Goal: Obtain resource: Obtain resource

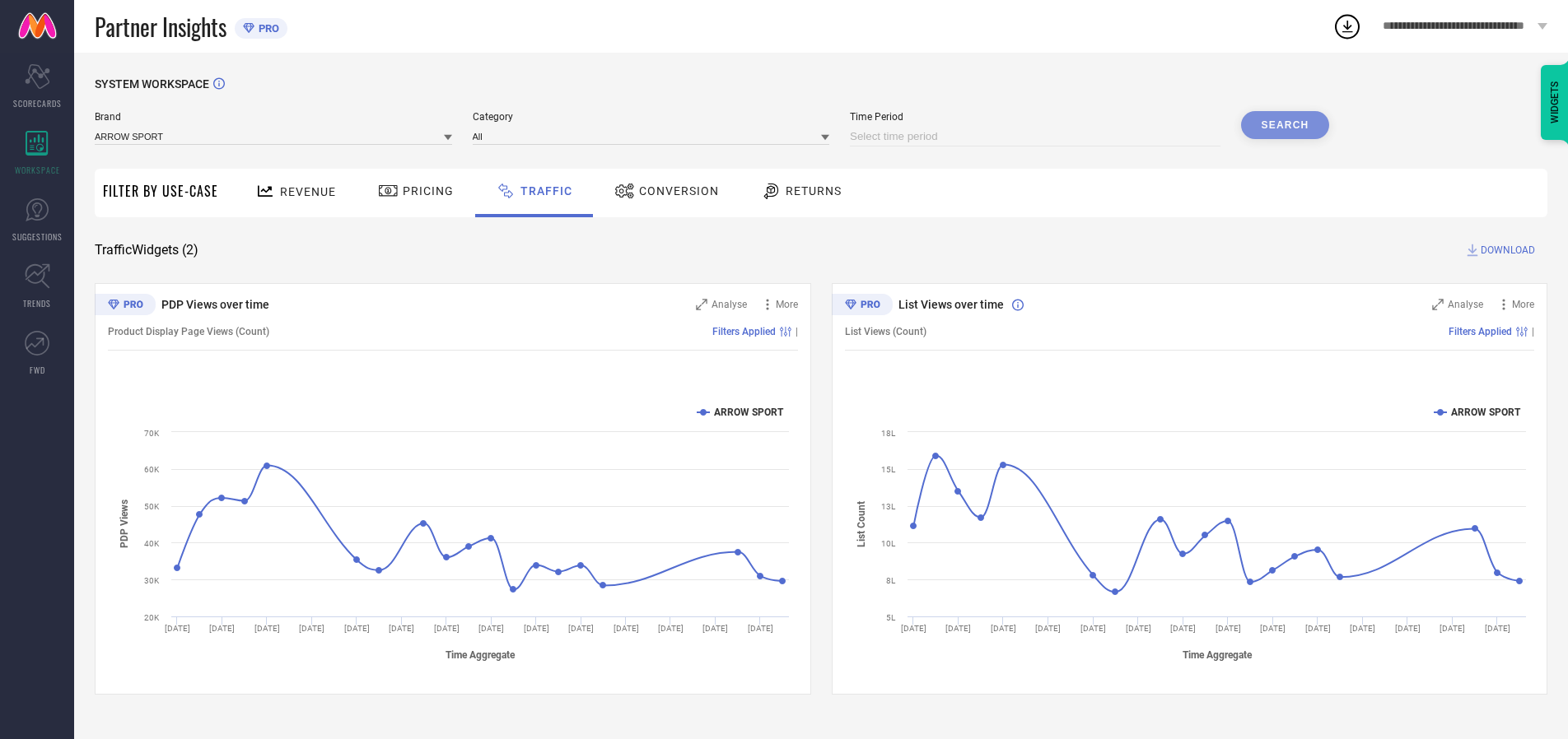
click at [1038, 137] on input at bounding box center [1034, 137] width 371 height 20
select select "8"
select select "2025"
select select "9"
select select "2025"
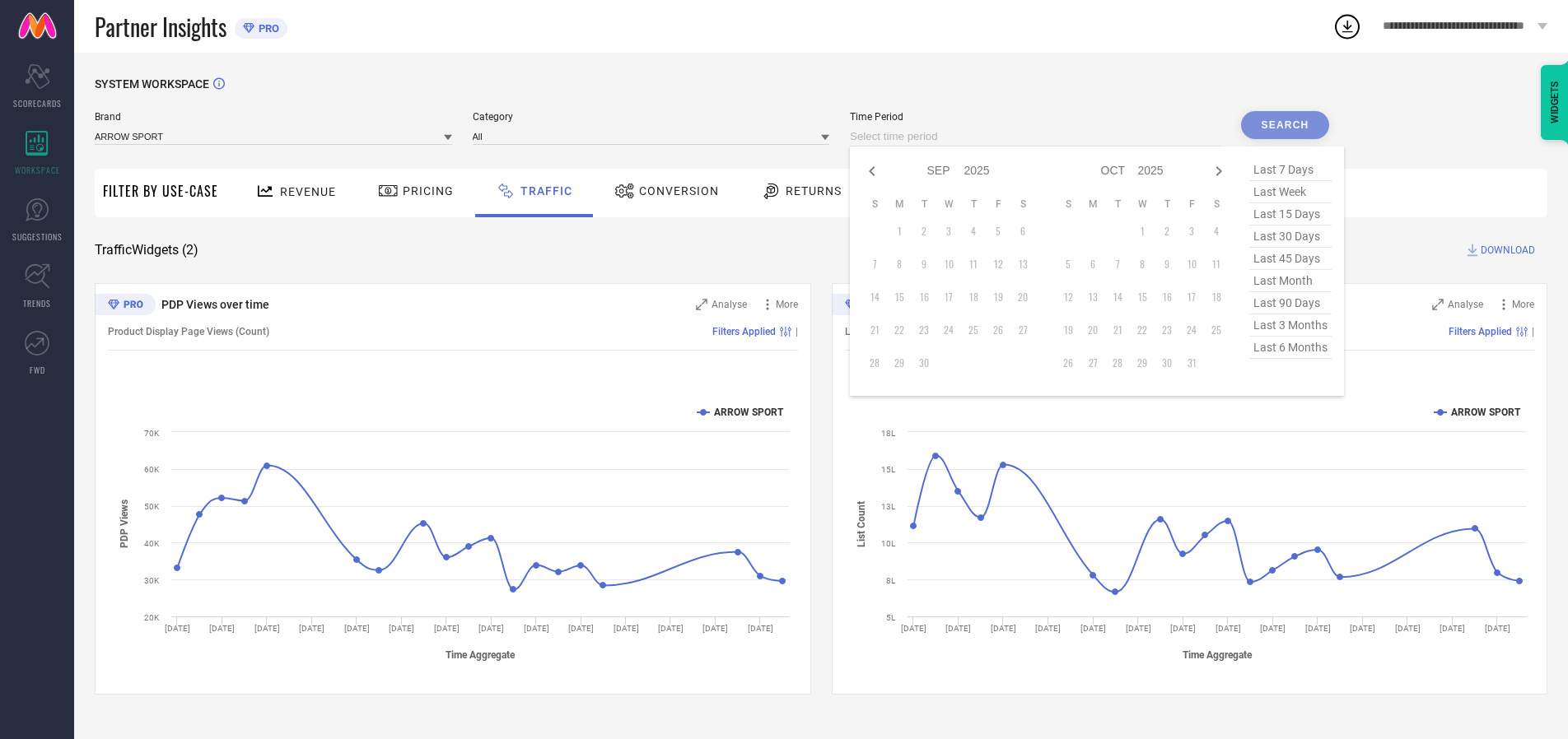
select select "7"
select select "2025"
select select "8"
select select "2025"
click at [1003, 363] on td "29" at bounding box center [998, 363] width 25 height 25
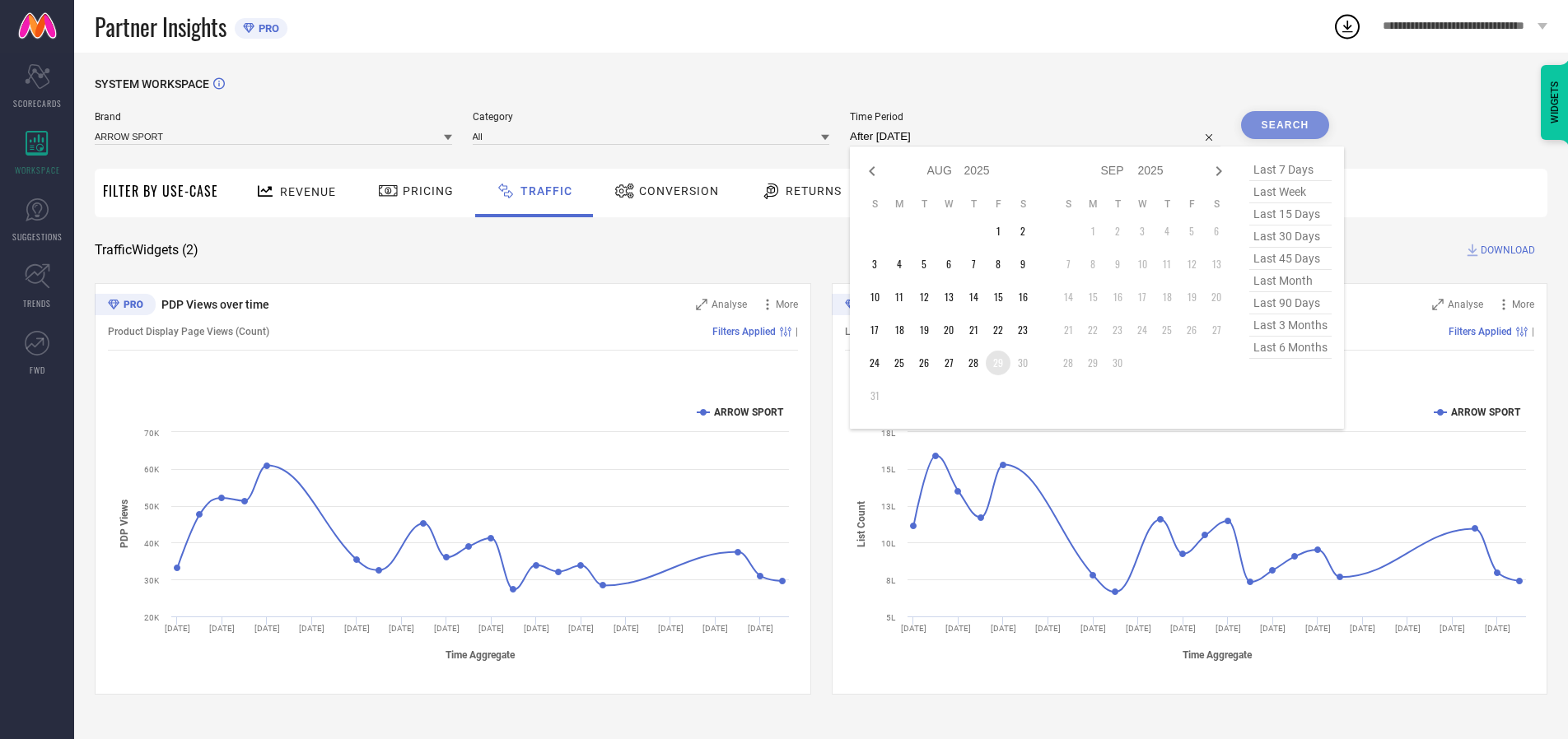
type input "[DATE] to [DATE]"
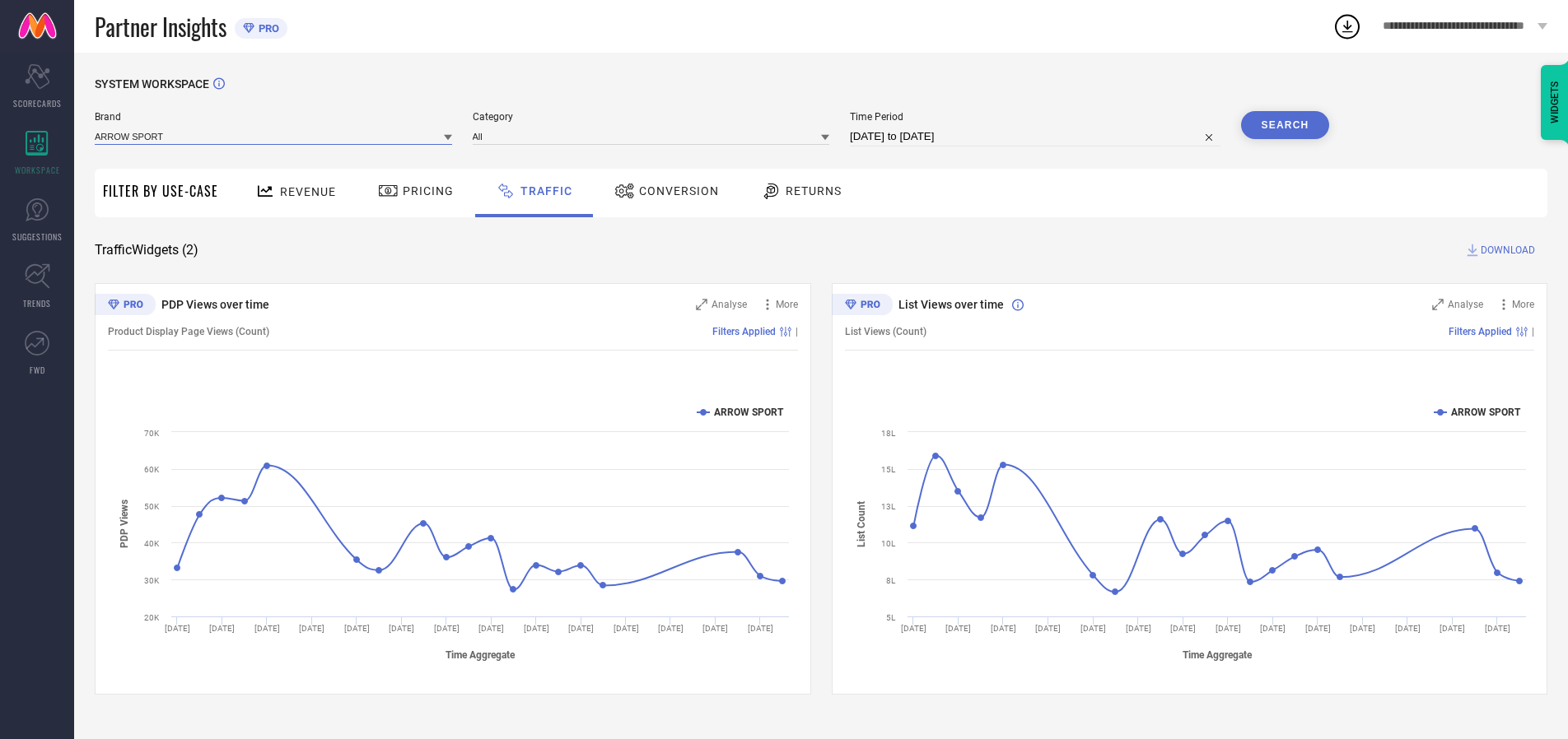
click at [274, 136] on input at bounding box center [273, 136] width 358 height 17
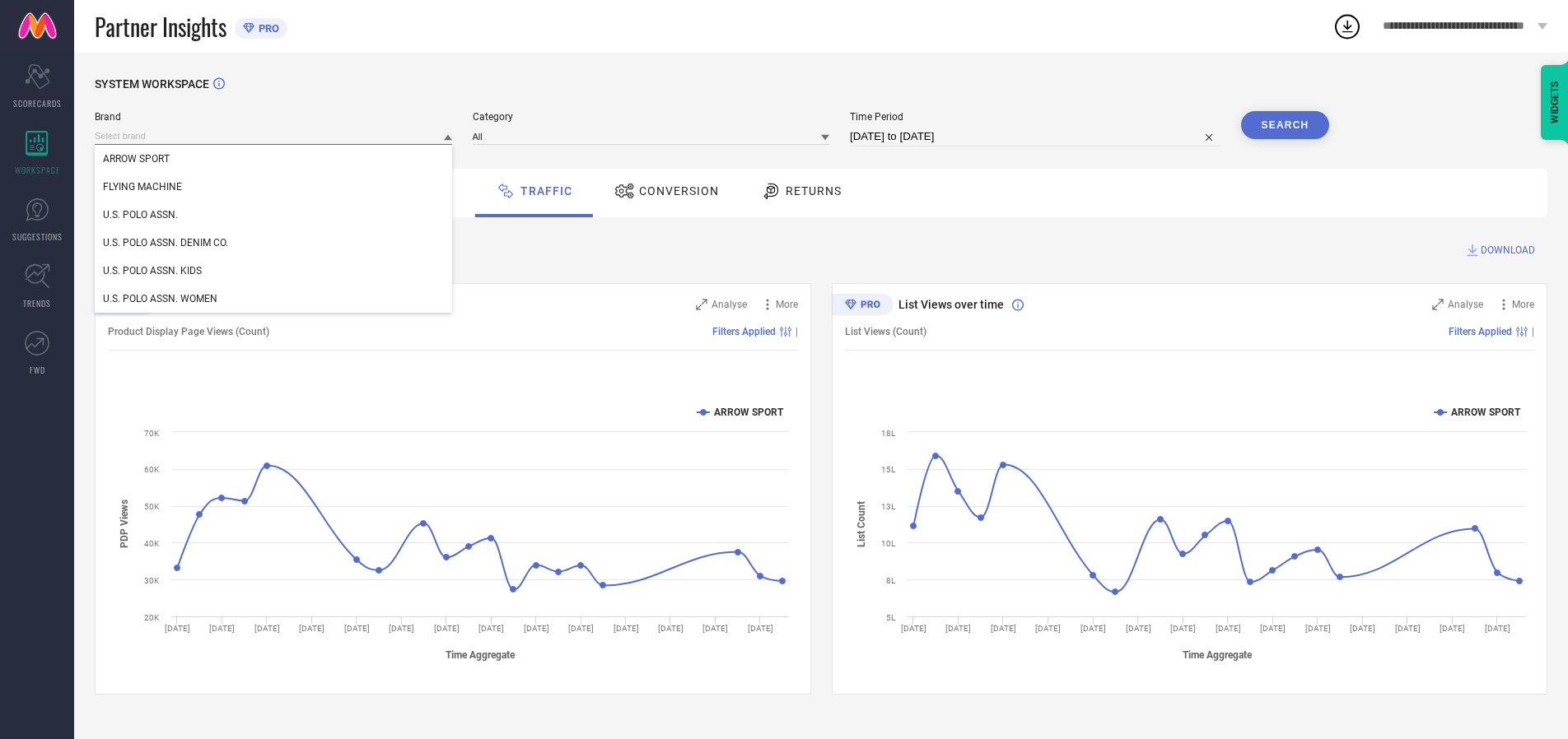
click at [274, 136] on input at bounding box center [273, 136] width 358 height 17
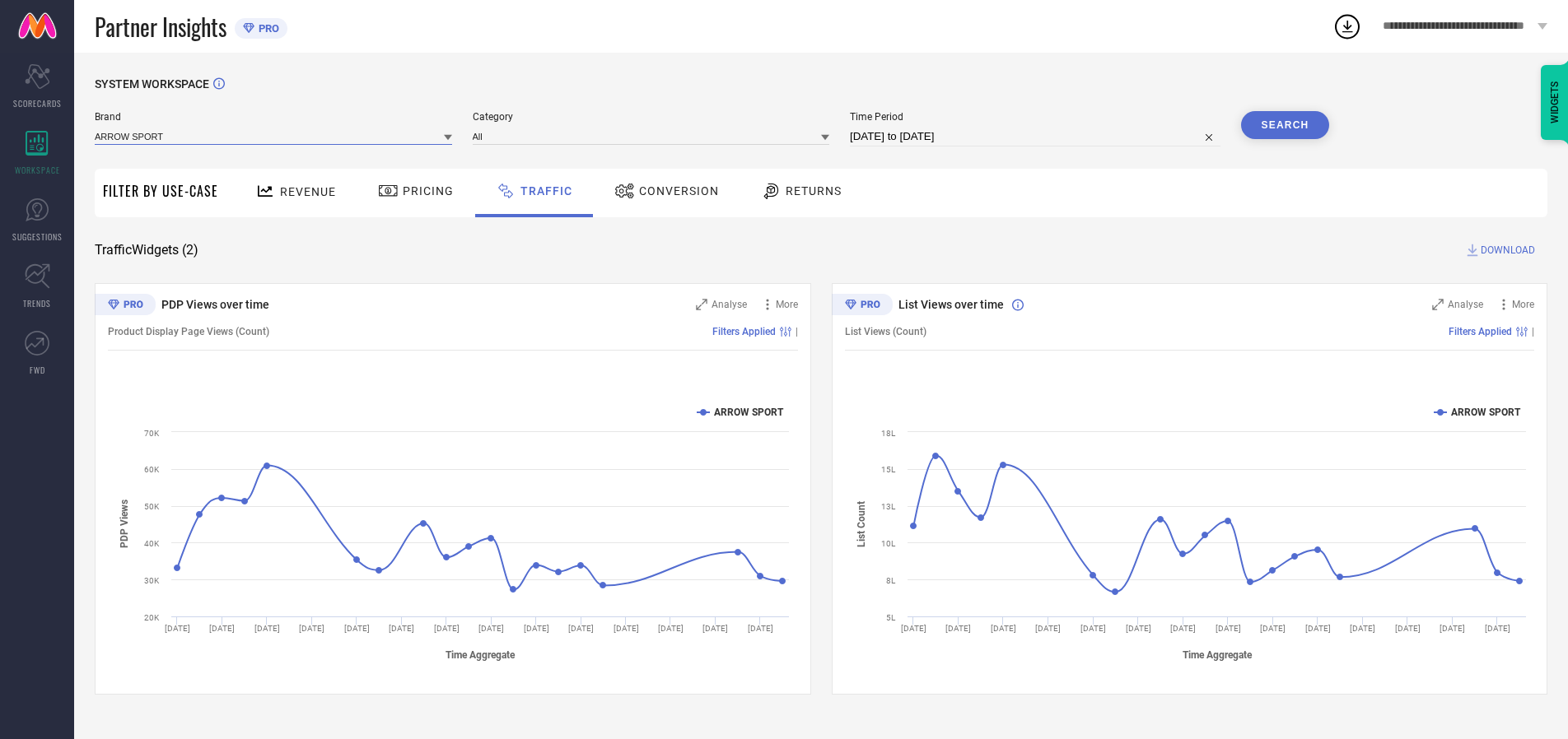
click at [274, 136] on input at bounding box center [273, 136] width 358 height 17
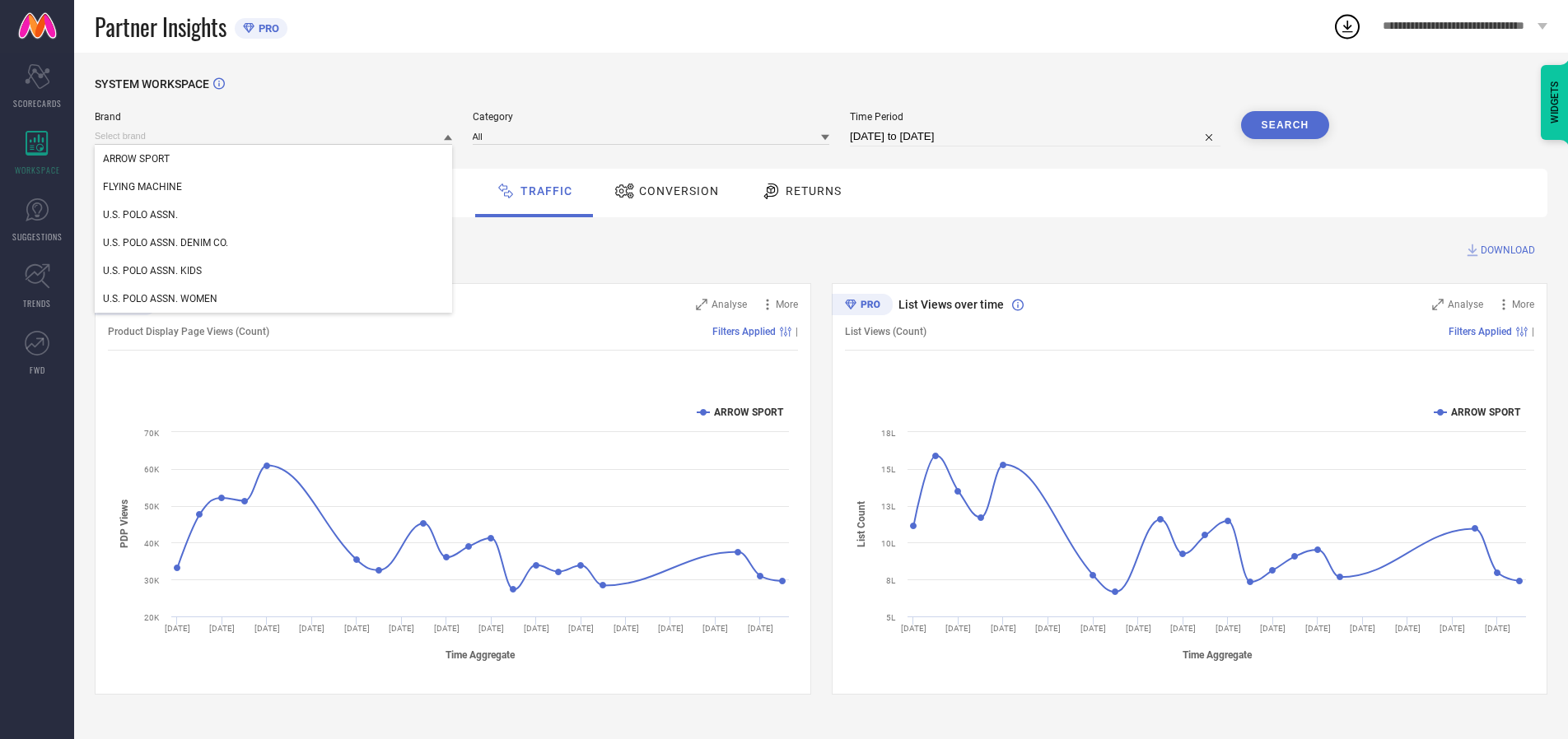
click at [274, 215] on div "U.S. POLO ASSN." at bounding box center [273, 215] width 358 height 28
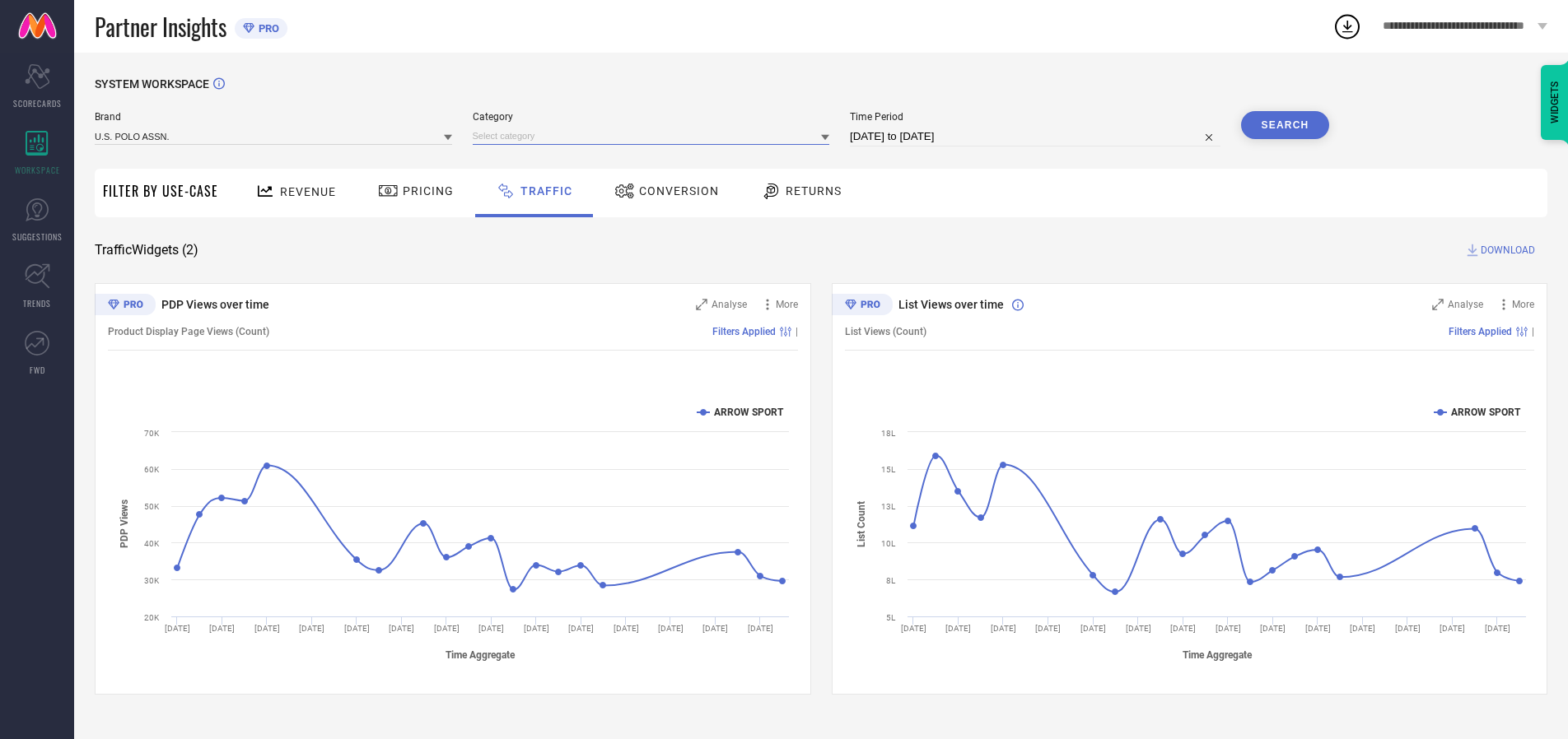
click at [654, 136] on input at bounding box center [651, 136] width 358 height 17
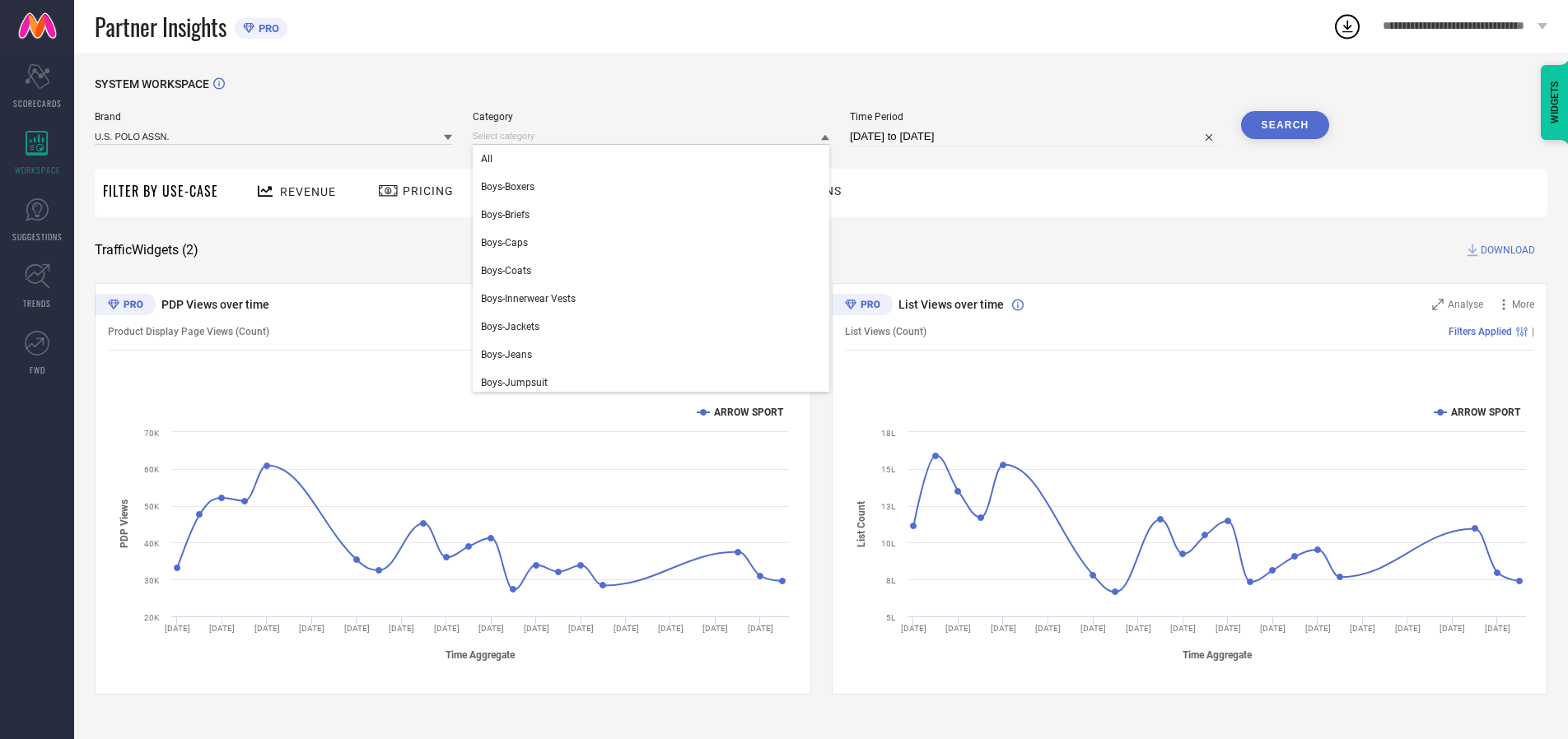
click at [654, 159] on div "All" at bounding box center [651, 159] width 358 height 28
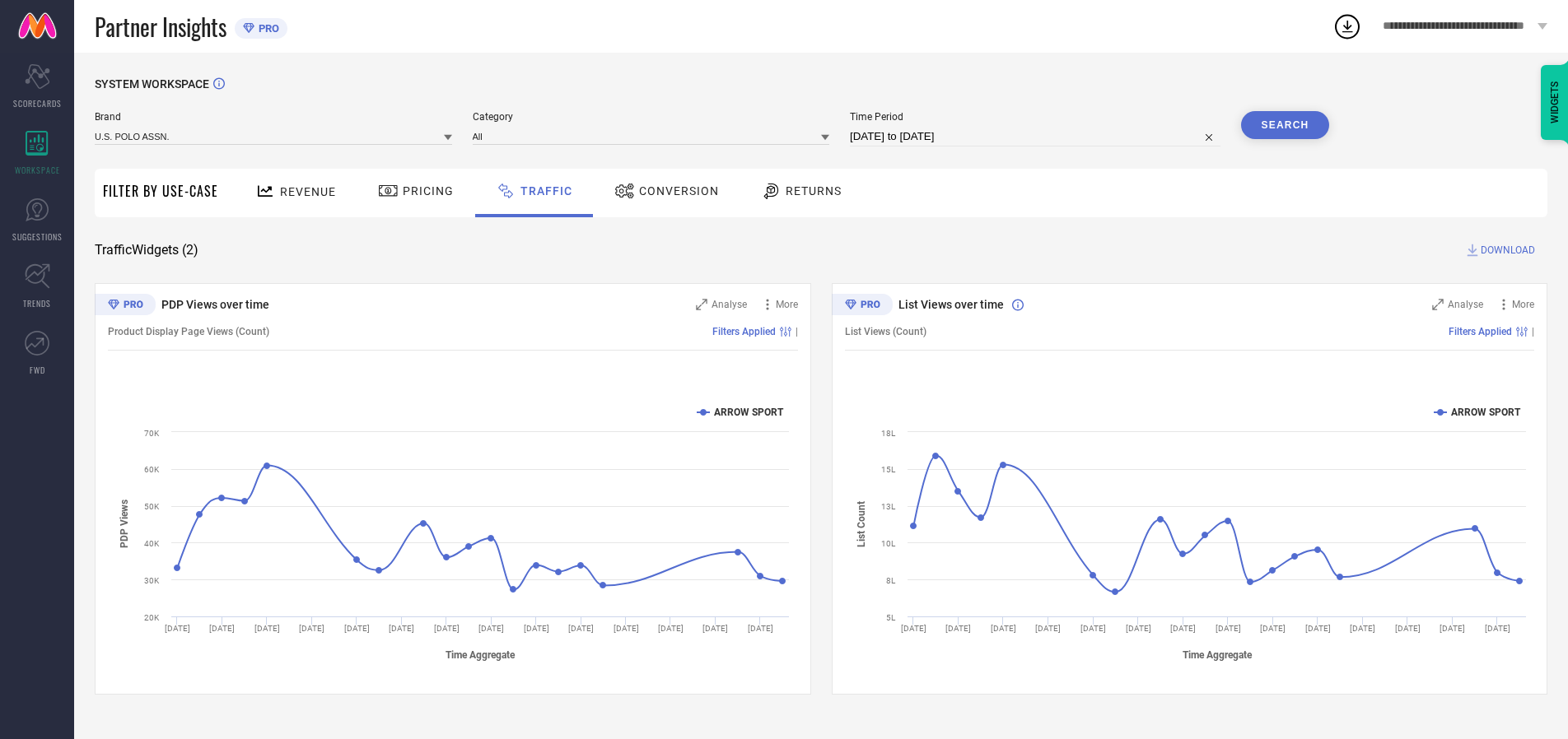
click at [1285, 125] on button "Search" at bounding box center [1285, 125] width 89 height 28
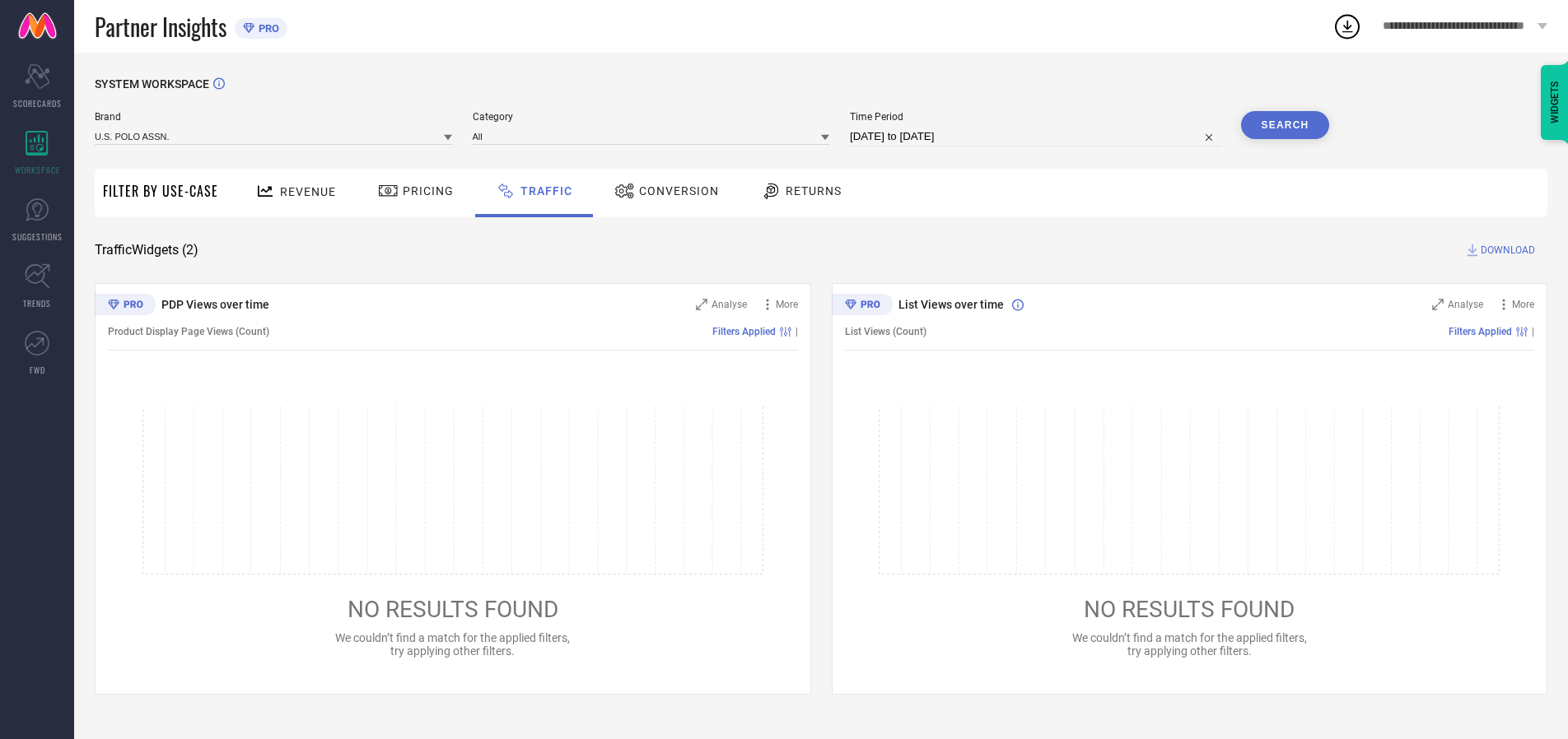
click at [1505, 250] on span "DOWNLOAD" at bounding box center [1507, 250] width 54 height 17
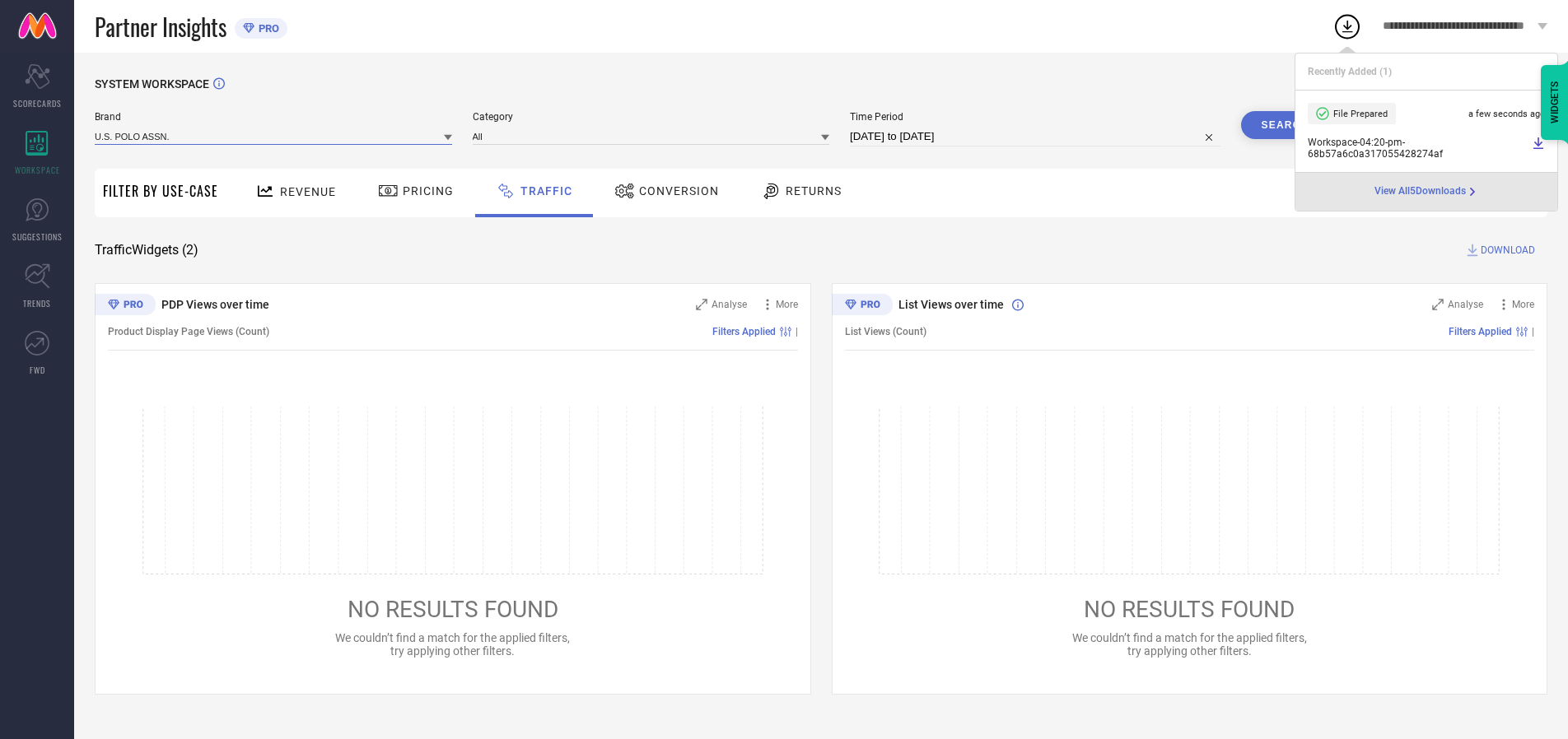
click at [274, 136] on input at bounding box center [273, 136] width 358 height 17
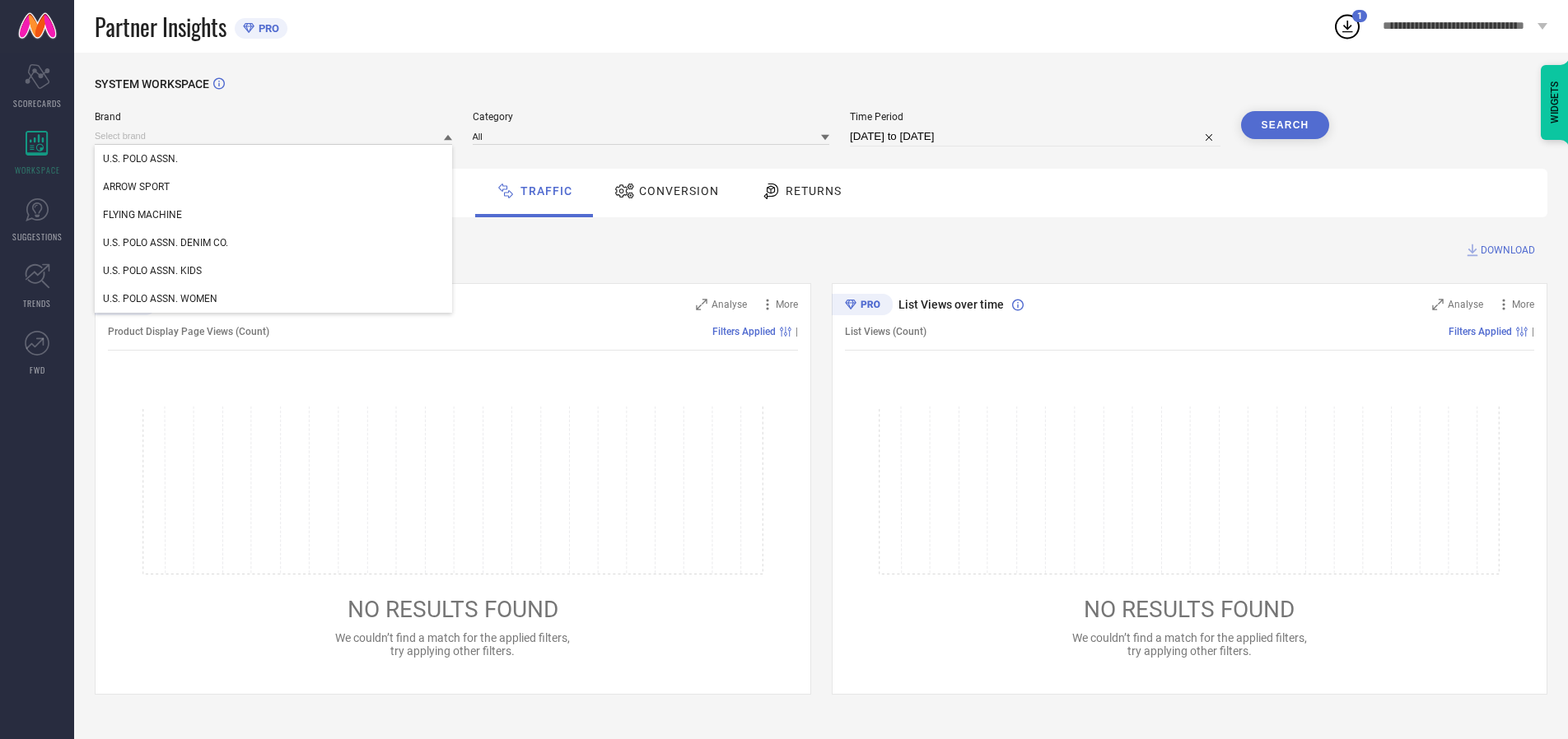
click at [274, 242] on div "U.S. POLO ASSN. DENIM CO." at bounding box center [273, 243] width 358 height 28
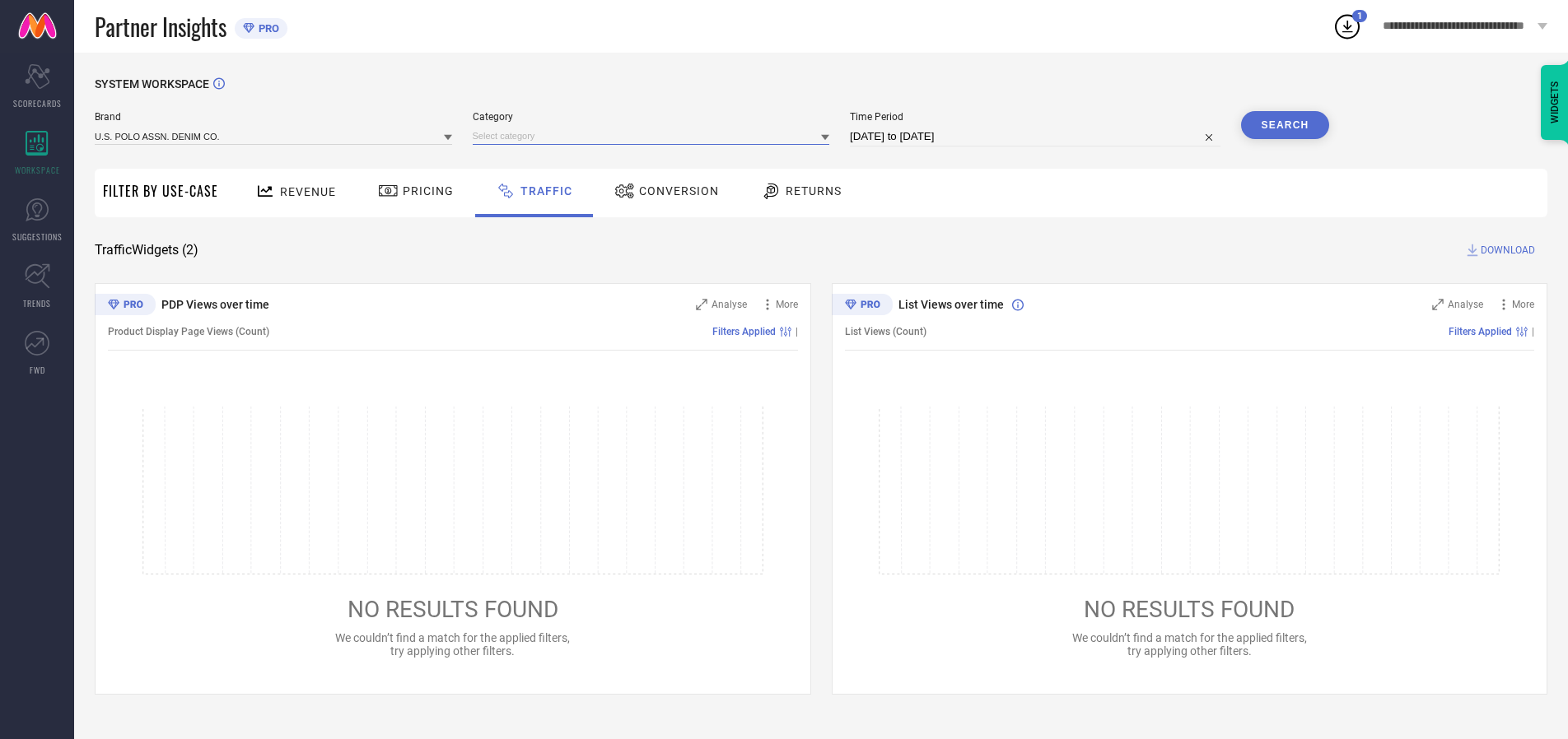
click at [654, 136] on input at bounding box center [651, 136] width 358 height 17
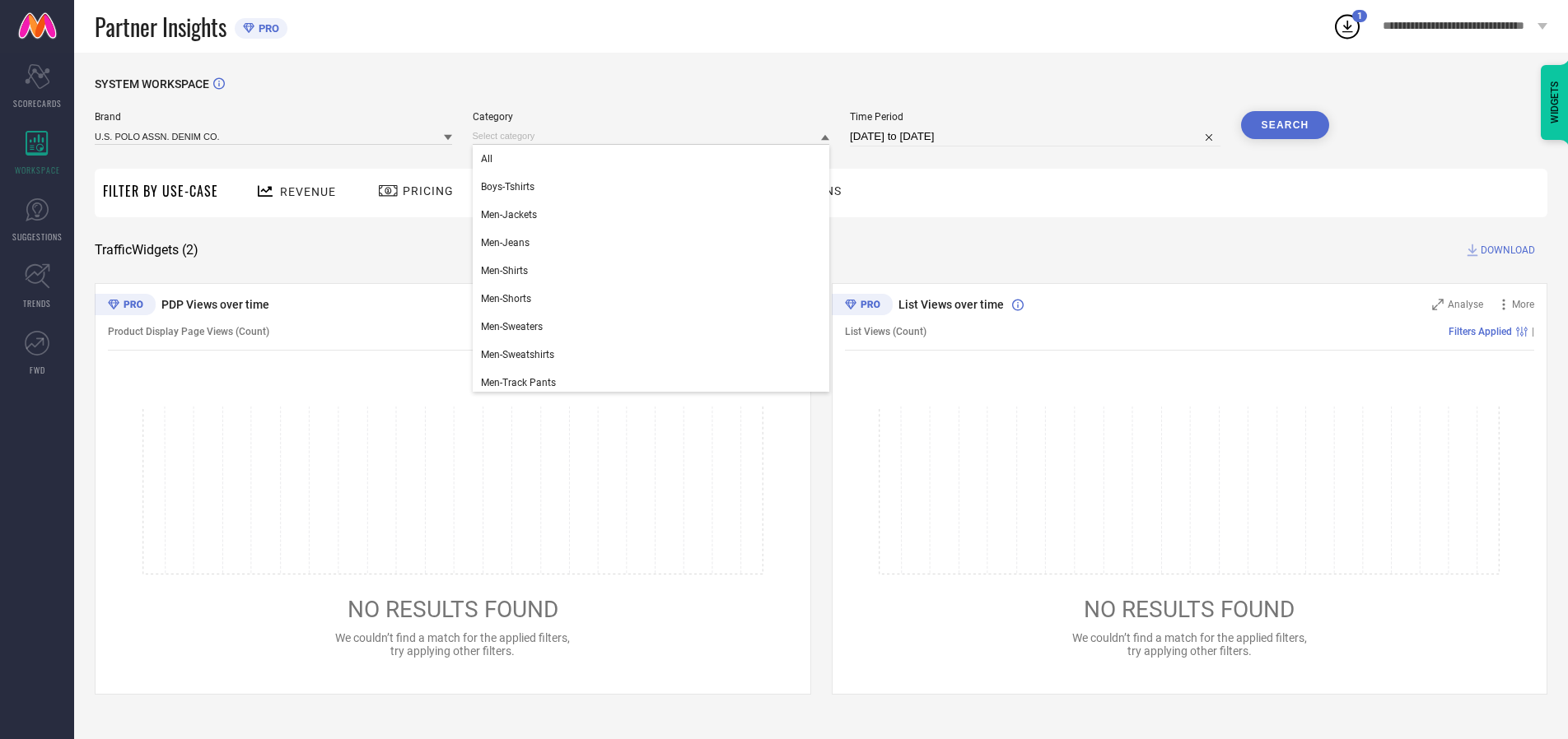
click at [654, 159] on div "All" at bounding box center [651, 159] width 358 height 28
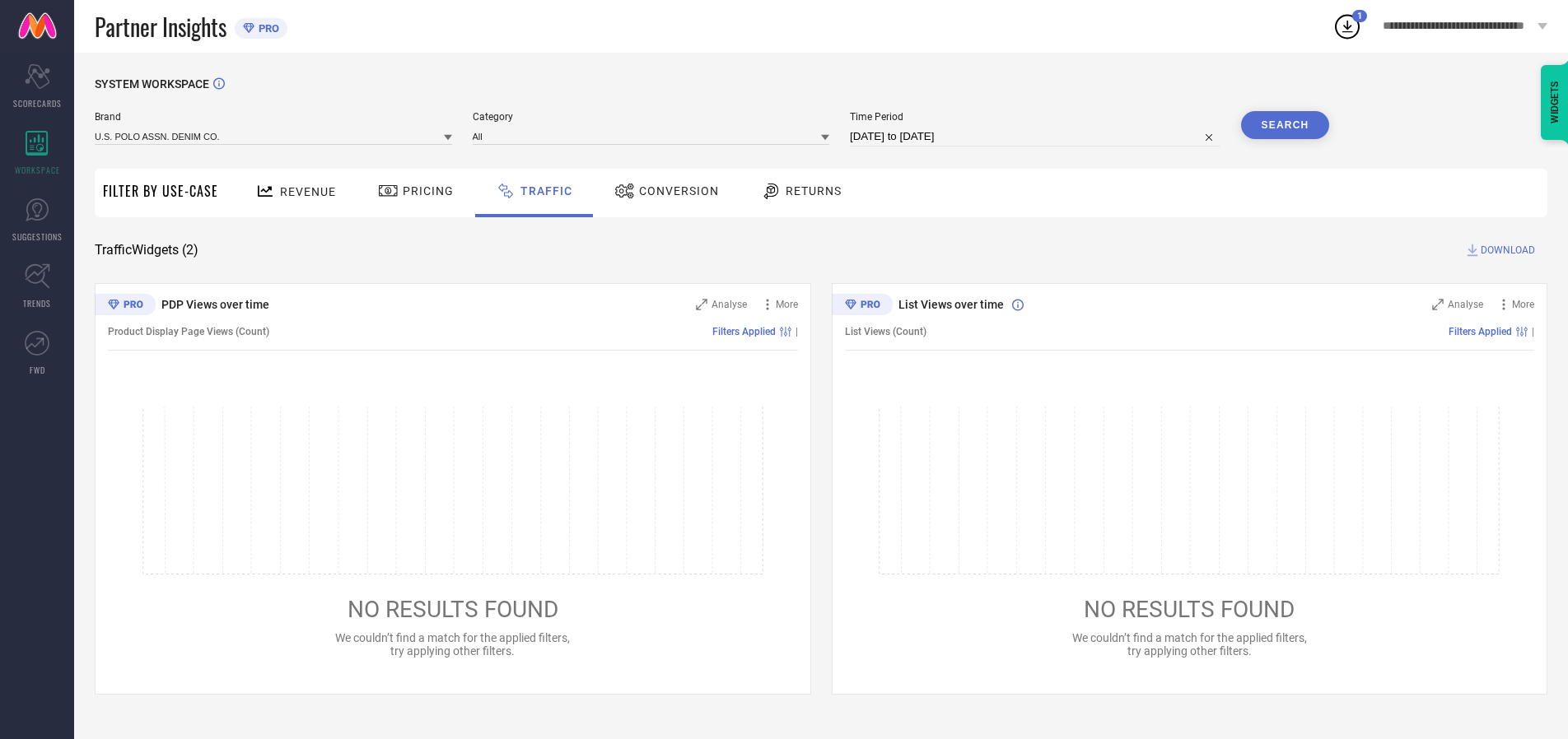
click at [1285, 125] on button "Search" at bounding box center [1285, 125] width 89 height 28
click at [1505, 250] on span "DOWNLOAD" at bounding box center [1507, 250] width 54 height 17
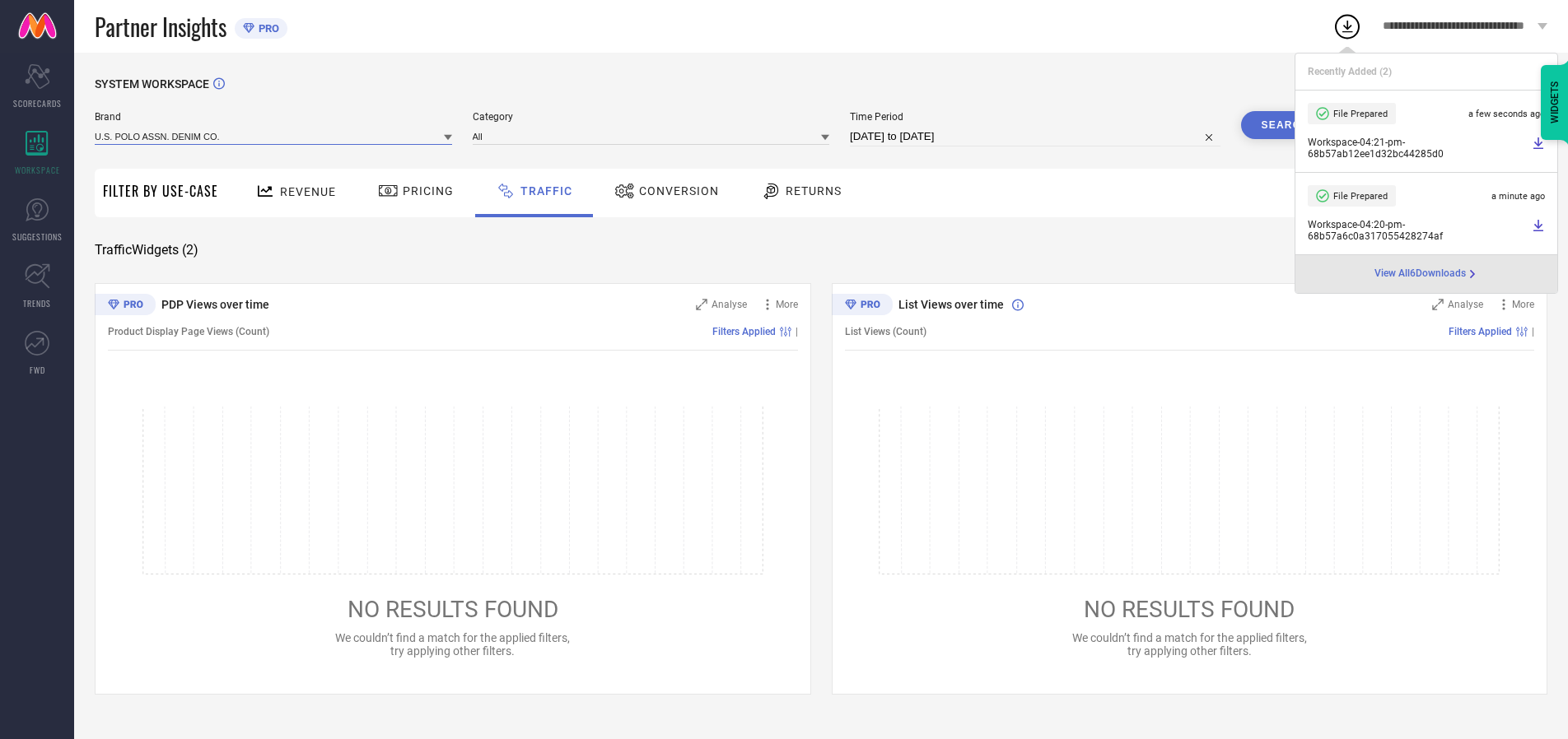
click at [274, 136] on input at bounding box center [273, 136] width 358 height 17
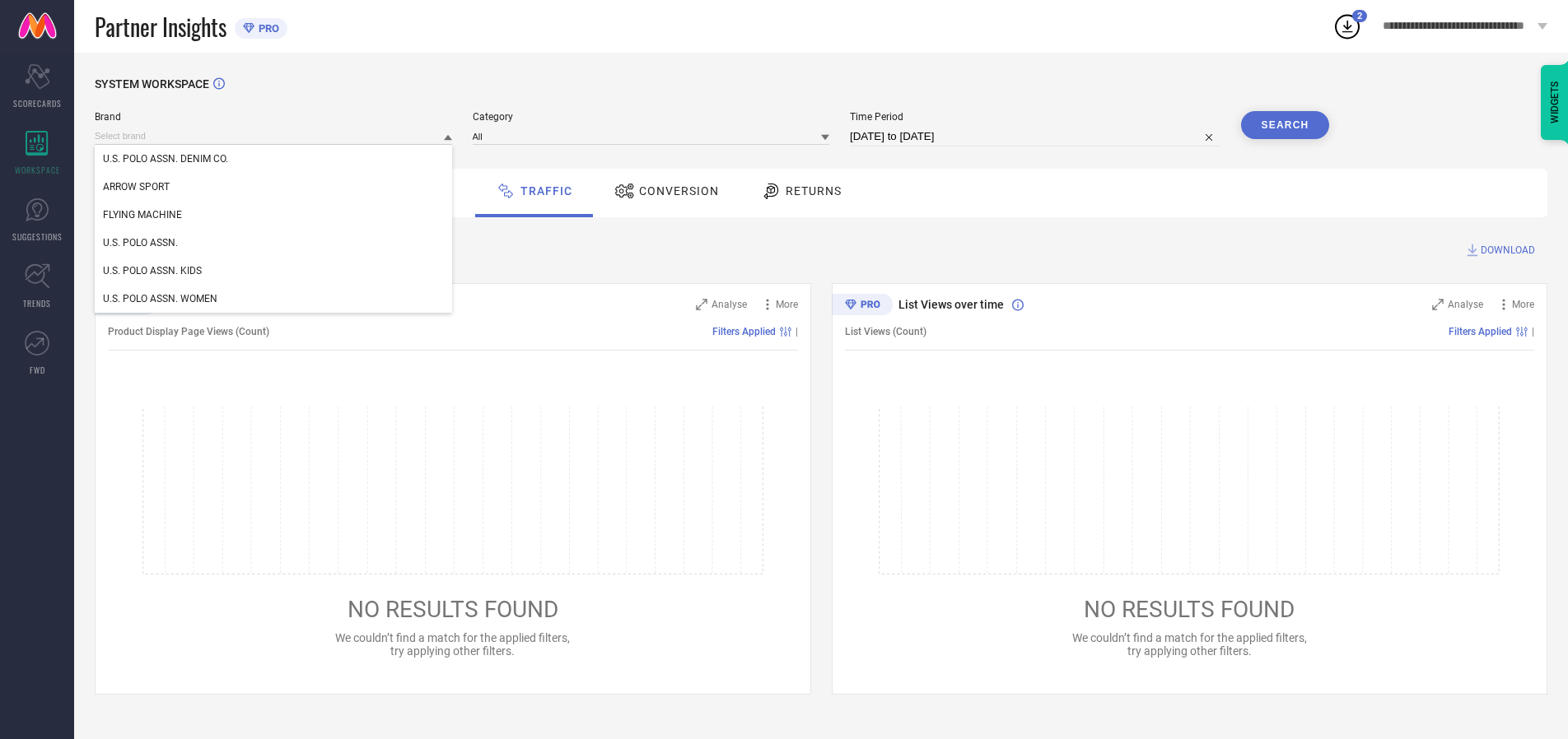
click at [274, 271] on div "U.S. POLO ASSN. KIDS" at bounding box center [273, 271] width 358 height 28
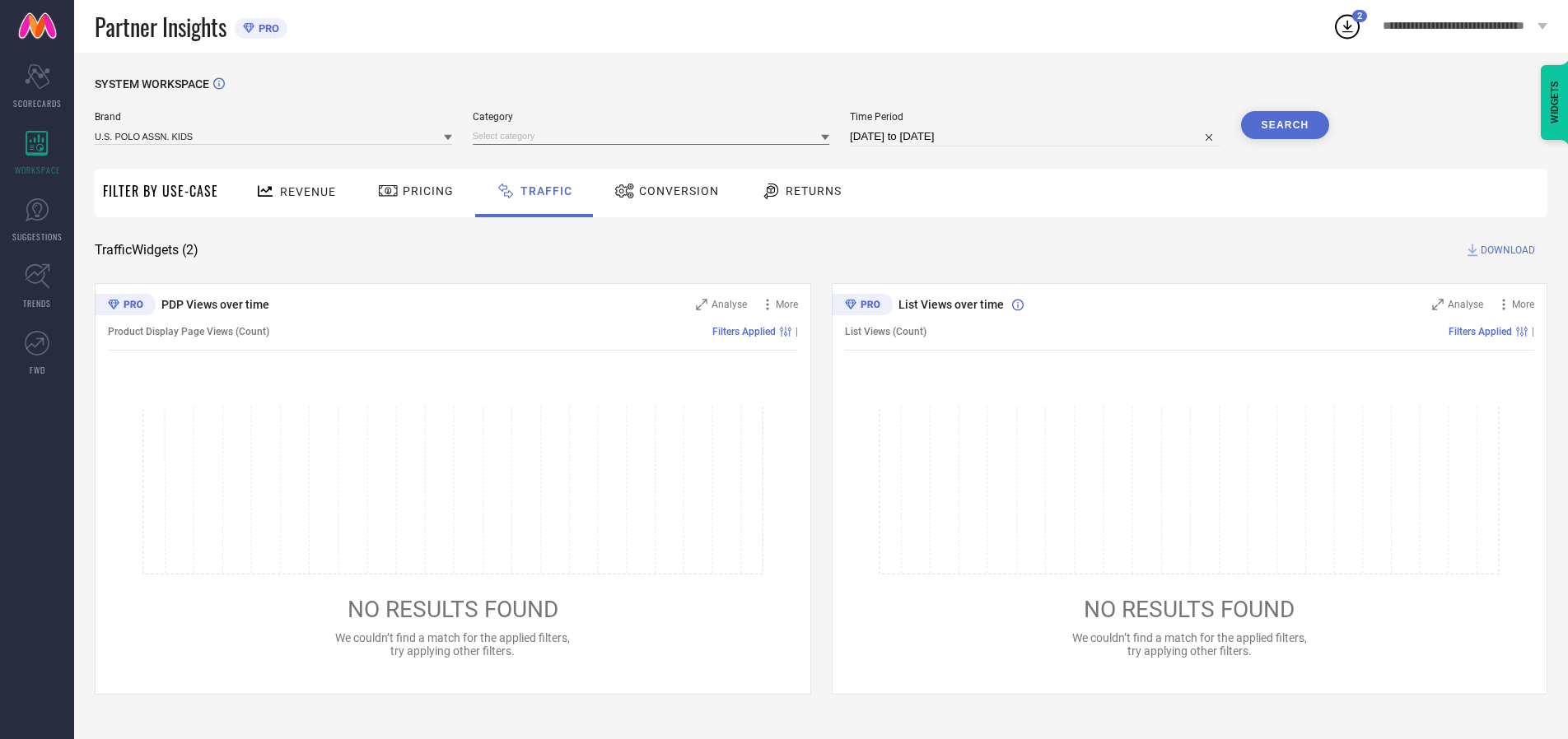
click at [654, 136] on input at bounding box center [651, 136] width 358 height 17
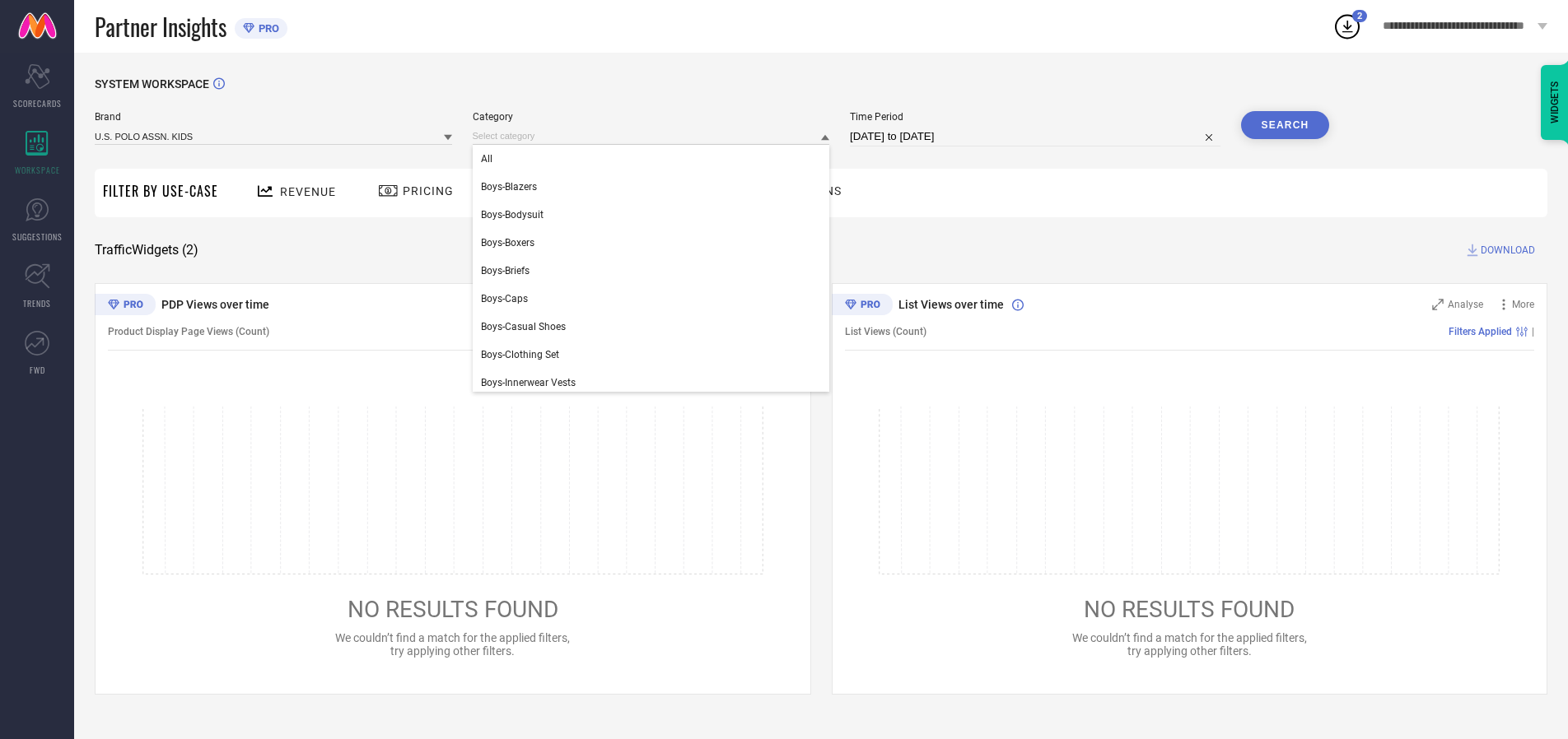
click at [654, 159] on div "All" at bounding box center [651, 159] width 358 height 28
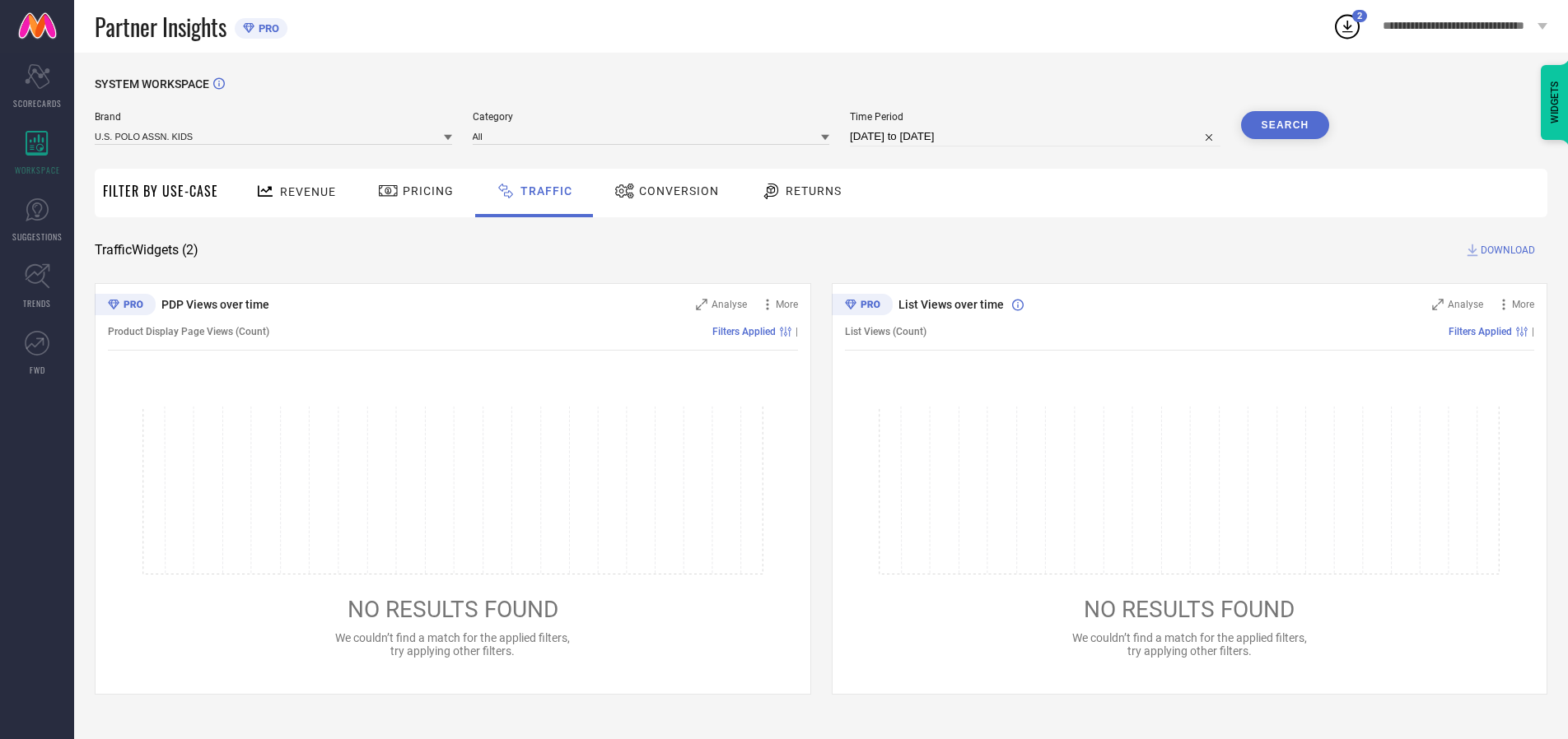
click at [1285, 125] on button "Search" at bounding box center [1285, 125] width 89 height 28
click at [1505, 250] on span "DOWNLOAD" at bounding box center [1507, 250] width 54 height 17
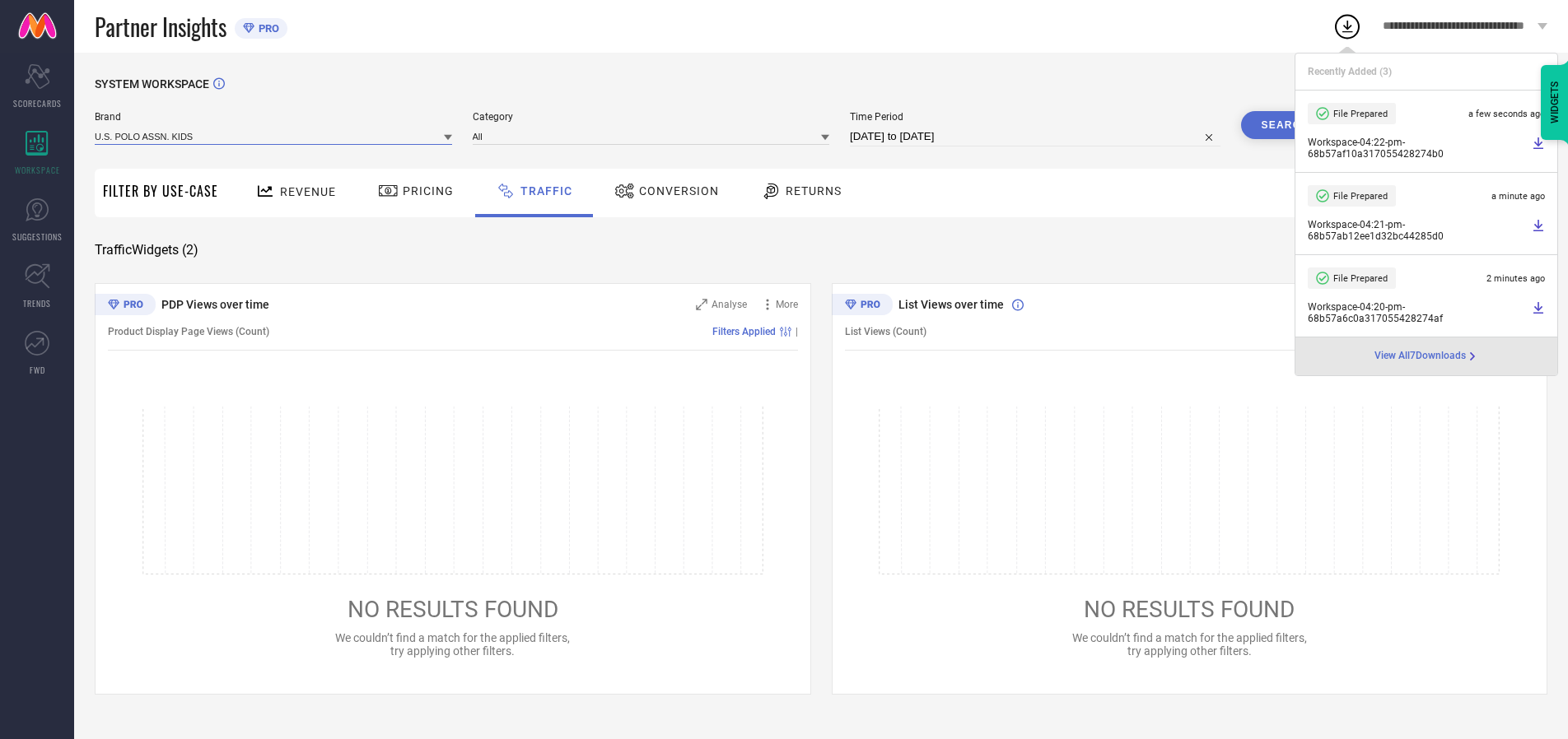
click at [274, 136] on input at bounding box center [273, 136] width 358 height 17
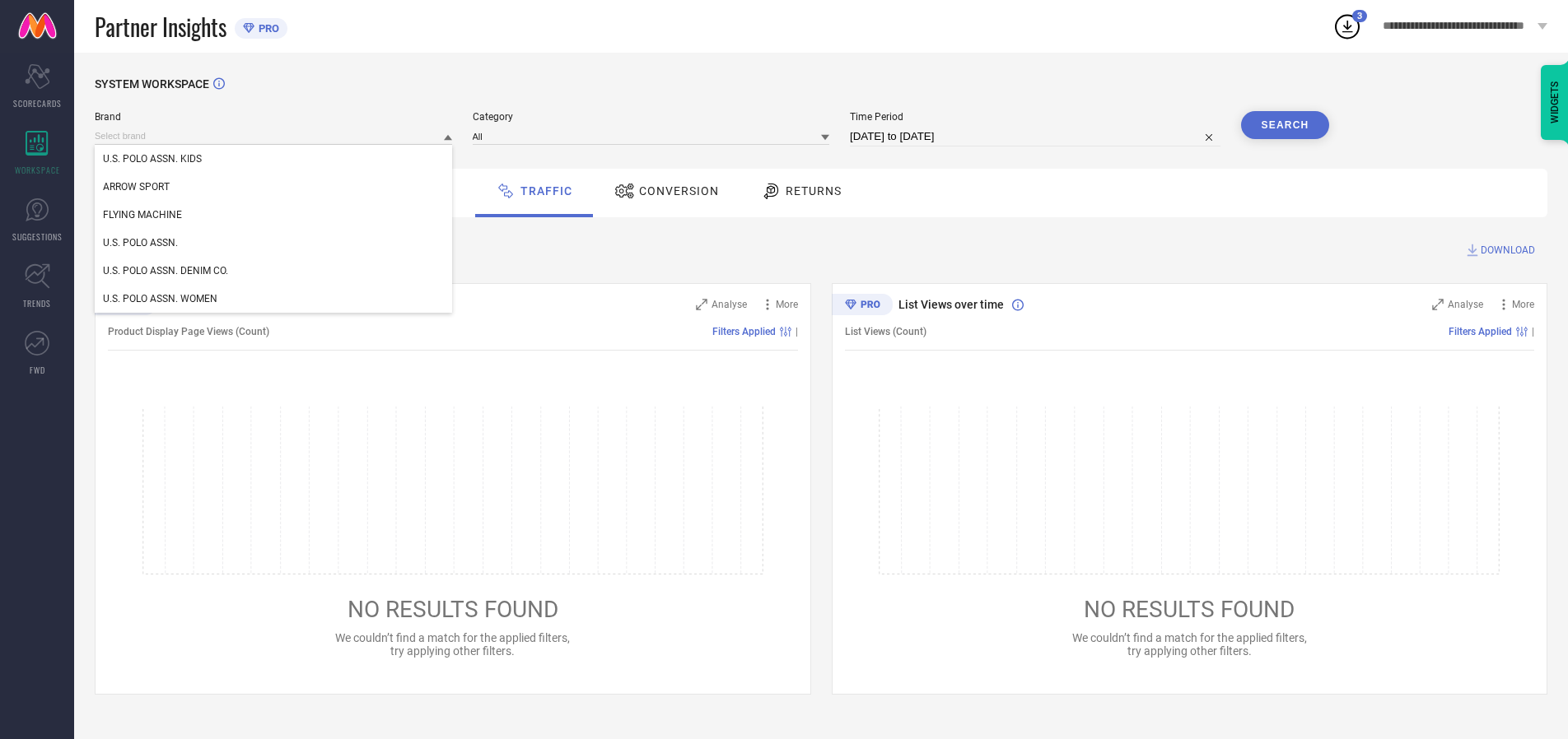
click at [274, 299] on div "U.S. POLO ASSN. WOMEN" at bounding box center [273, 299] width 358 height 28
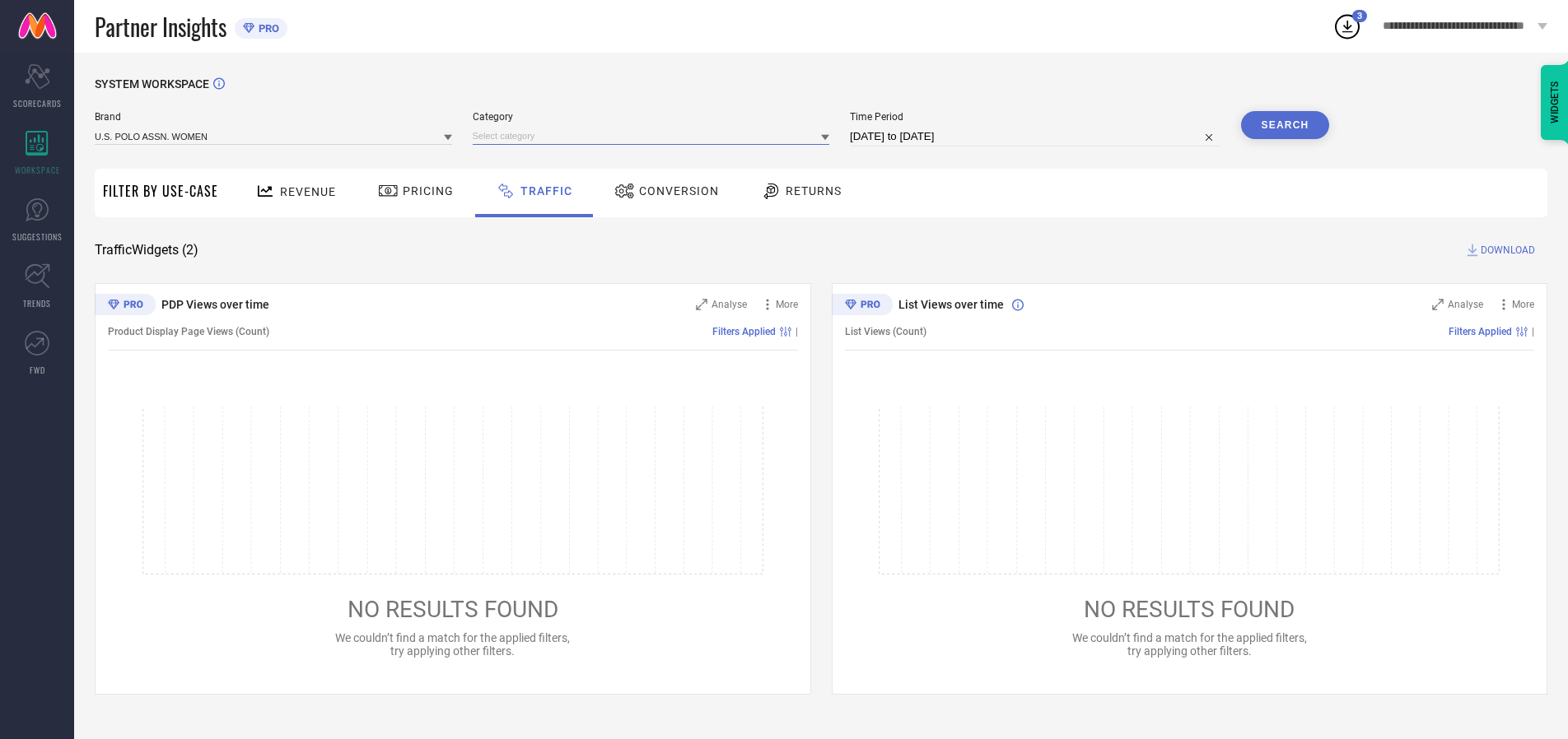
click at [654, 136] on input at bounding box center [651, 136] width 358 height 17
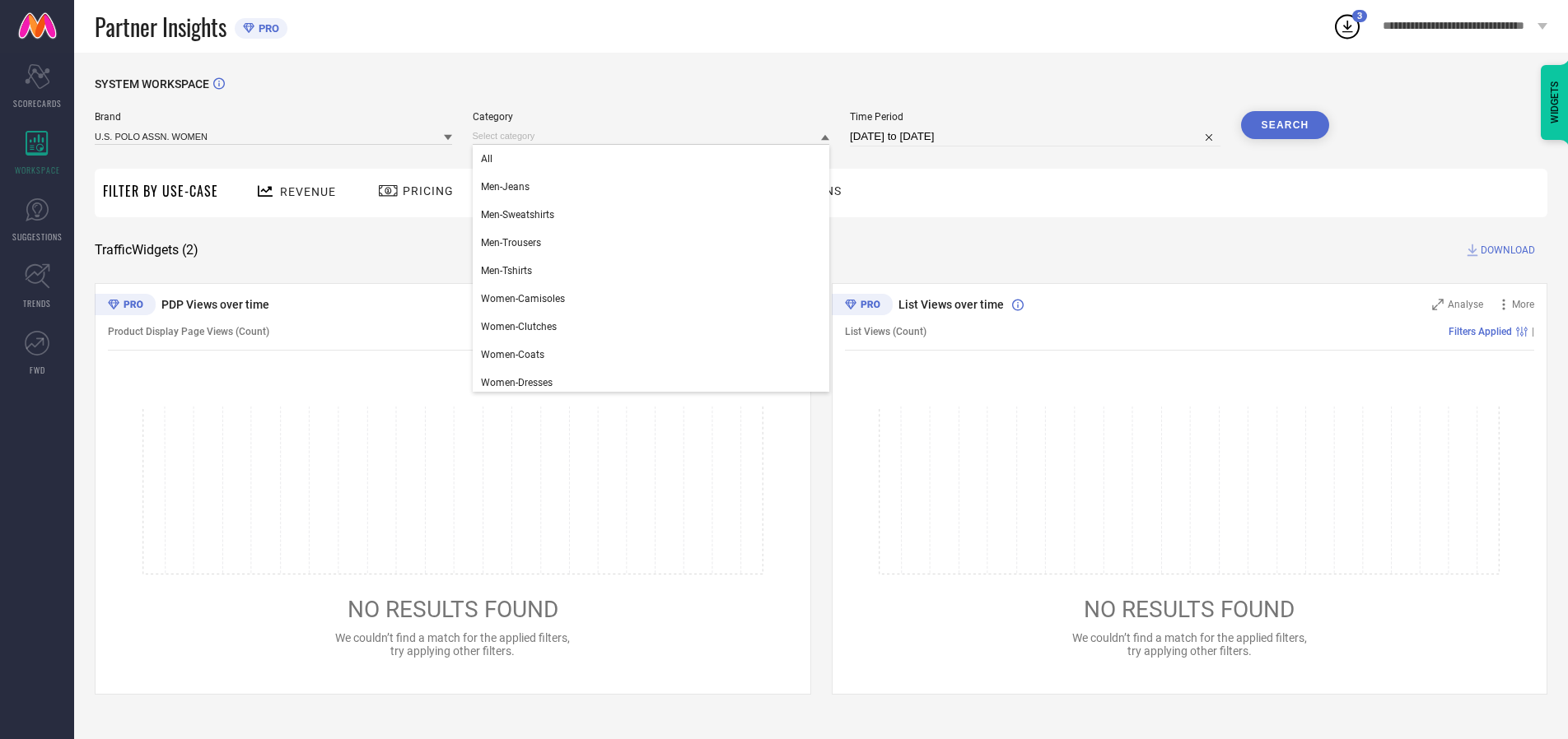
click at [654, 159] on div "All" at bounding box center [651, 159] width 358 height 28
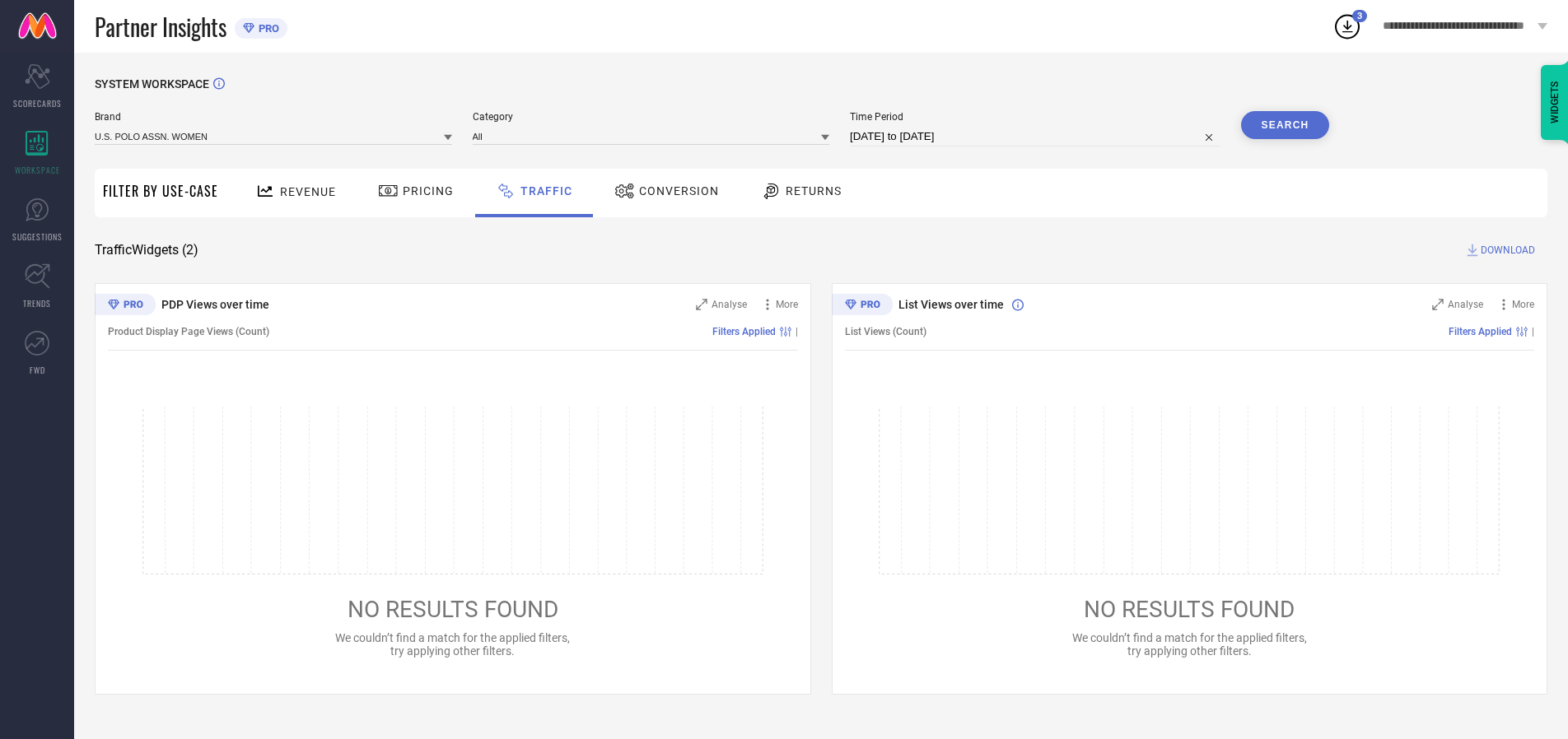
click at [1285, 125] on button "Search" at bounding box center [1285, 125] width 89 height 28
click at [1505, 250] on span "DOWNLOAD" at bounding box center [1507, 250] width 54 height 17
